Goal: Find specific page/section: Find specific page/section

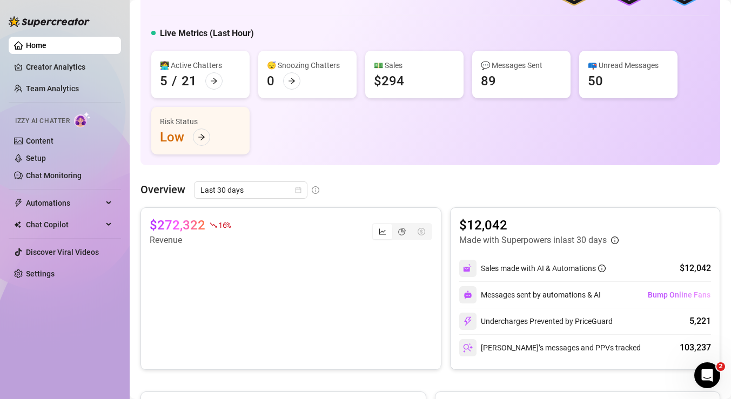
scroll to position [36, 0]
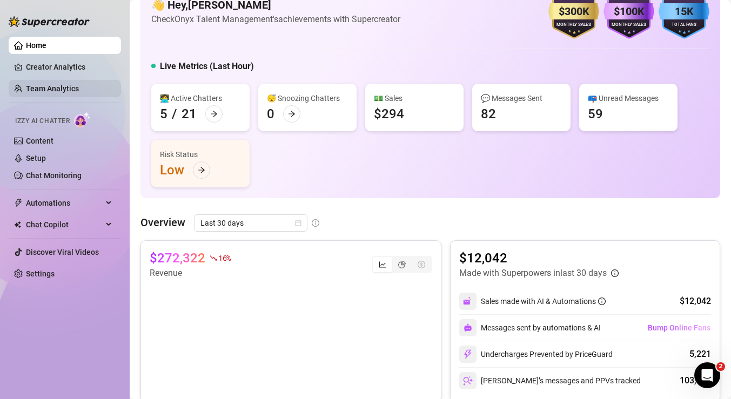
click at [62, 89] on link "Team Analytics" at bounding box center [52, 88] width 53 height 9
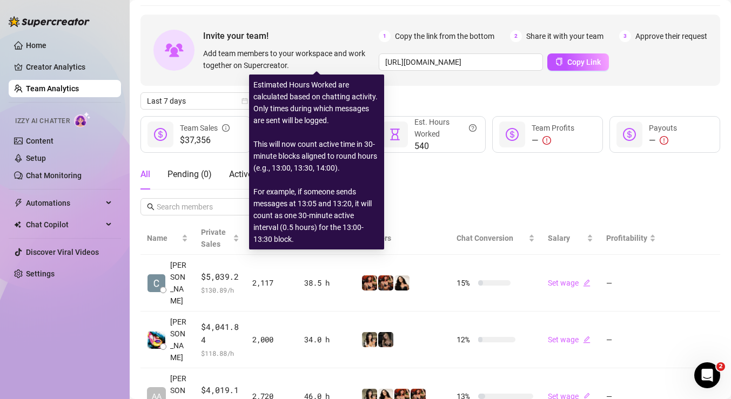
scroll to position [271, 0]
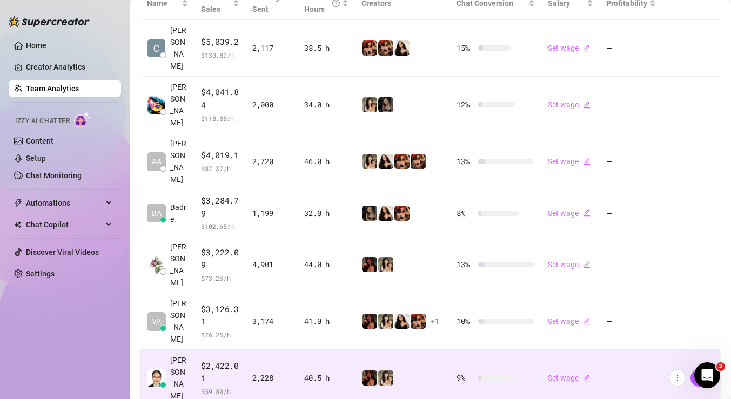
click at [190, 358] on td "Janezah P." at bounding box center [167, 378] width 54 height 57
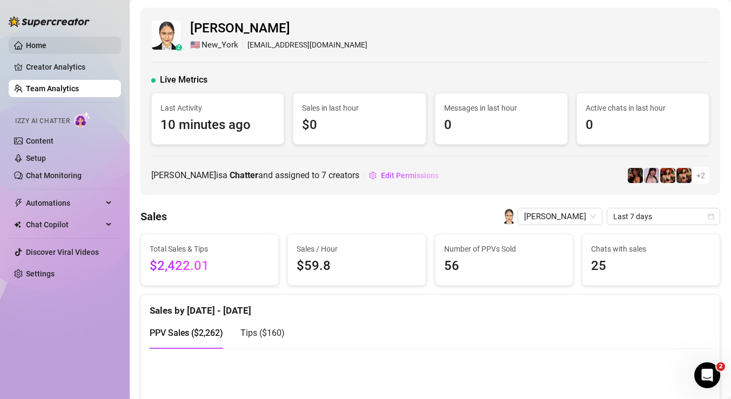
click at [27, 47] on link "Home" at bounding box center [36, 45] width 21 height 9
